Goal: Navigation & Orientation: Find specific page/section

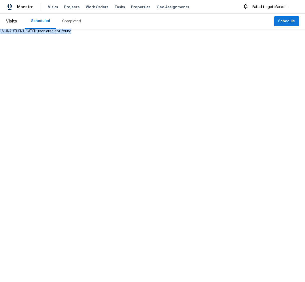
drag, startPoint x: 77, startPoint y: 32, endPoint x: -6, endPoint y: 33, distance: 82.9
click at [0, 33] on html "Maestro Visits Projects Work Orders Tasks Properties Geo Assignments Failed to …" at bounding box center [152, 17] width 305 height 34
copy div "16 UNAUTHENTICATED: user auth not found"
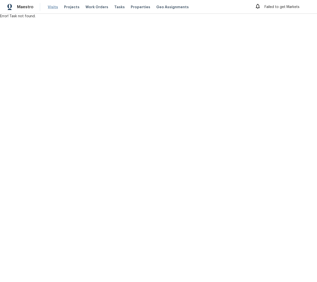
click at [53, 9] on span "Visits" at bounding box center [53, 7] width 10 height 5
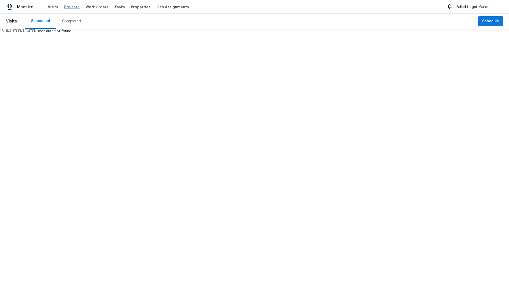
click at [66, 7] on span "Projects" at bounding box center [72, 7] width 16 height 5
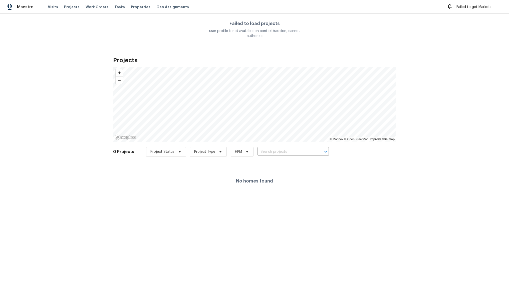
click at [44, 7] on div "Maestro Visits Projects Work Orders Tasks Properties Geo Assignments" at bounding box center [97, 7] width 195 height 8
click at [50, 7] on span "Visits" at bounding box center [53, 7] width 10 height 5
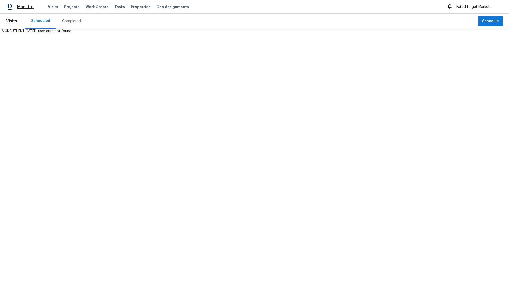
click at [25, 9] on span "Maestro" at bounding box center [25, 7] width 17 height 5
click at [195, 34] on html "Maestro Visits Projects Work Orders Tasks Properties Geo Assignments Failed to …" at bounding box center [254, 17] width 509 height 34
click at [68, 19] on div "Completed" at bounding box center [71, 21] width 19 height 5
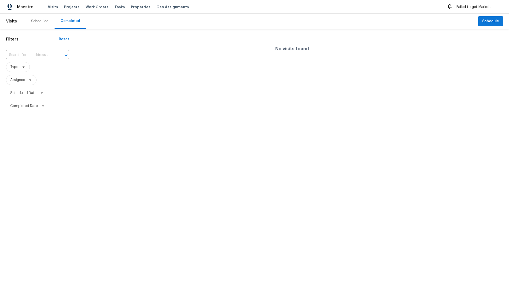
click at [24, 3] on div "Maestro" at bounding box center [17, 7] width 34 height 8
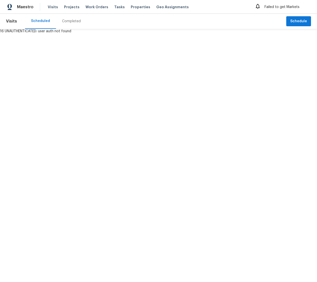
click at [219, 34] on html "Maestro Visits Projects Work Orders Tasks Properties Geo Assignments Failed to …" at bounding box center [158, 17] width 317 height 34
click at [289, 7] on div "Failed to get Markets" at bounding box center [282, 7] width 55 height 8
click at [272, 6] on div "Failed to get Markets" at bounding box center [282, 7] width 55 height 8
click at [254, 8] on div "Maestro Visits Projects Work Orders Tasks Properties Geo Assignments Failed to …" at bounding box center [158, 7] width 317 height 14
drag, startPoint x: 264, startPoint y: 7, endPoint x: 257, endPoint y: 7, distance: 6.5
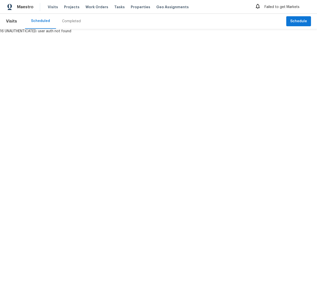
click at [264, 7] on div "Failed to get Markets" at bounding box center [282, 7] width 55 height 8
click at [257, 7] on icon at bounding box center [258, 6] width 6 height 6
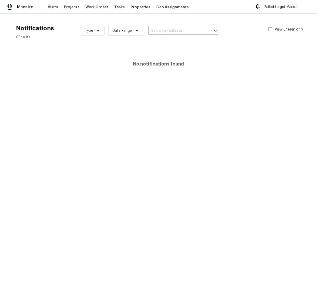
click at [287, 8] on div "Failed to get Markets" at bounding box center [282, 7] width 55 height 8
